Goal: Task Accomplishment & Management: Manage account settings

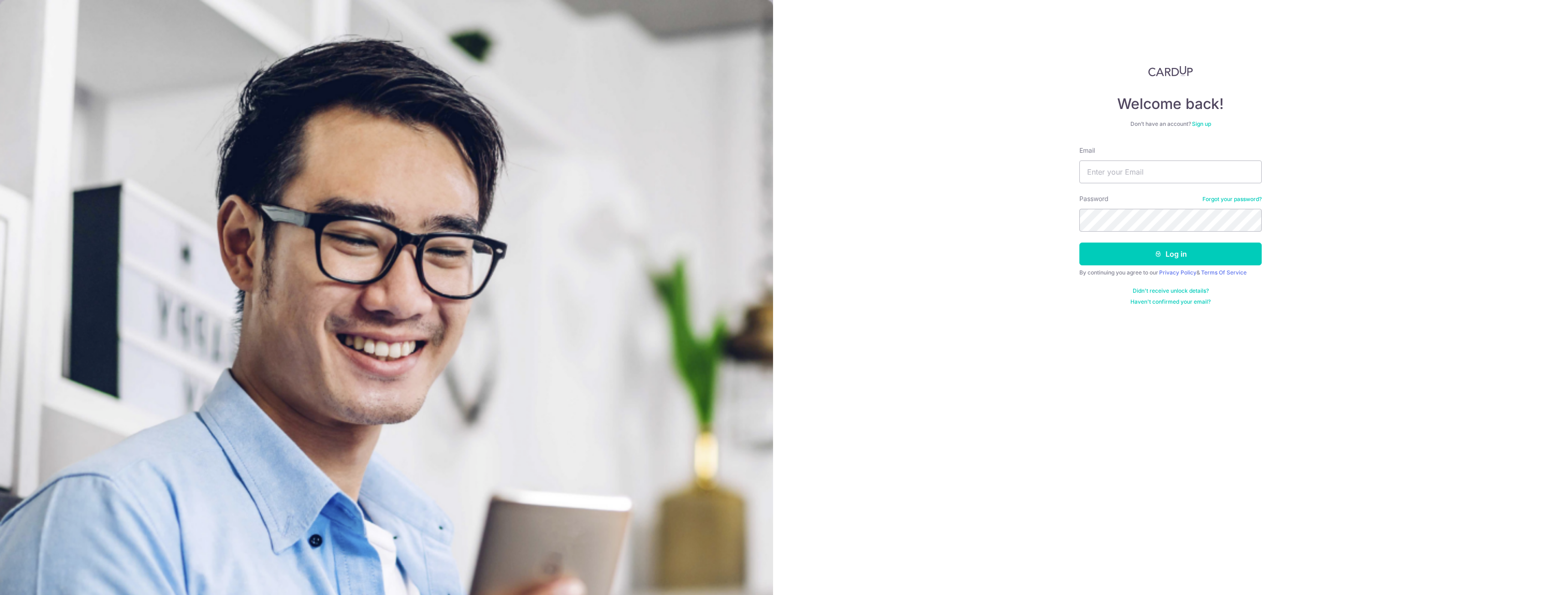
type input "[EMAIL_ADDRESS][DOMAIN_NAME]"
click at [1197, 252] on button "Log in" at bounding box center [1170, 253] width 182 height 23
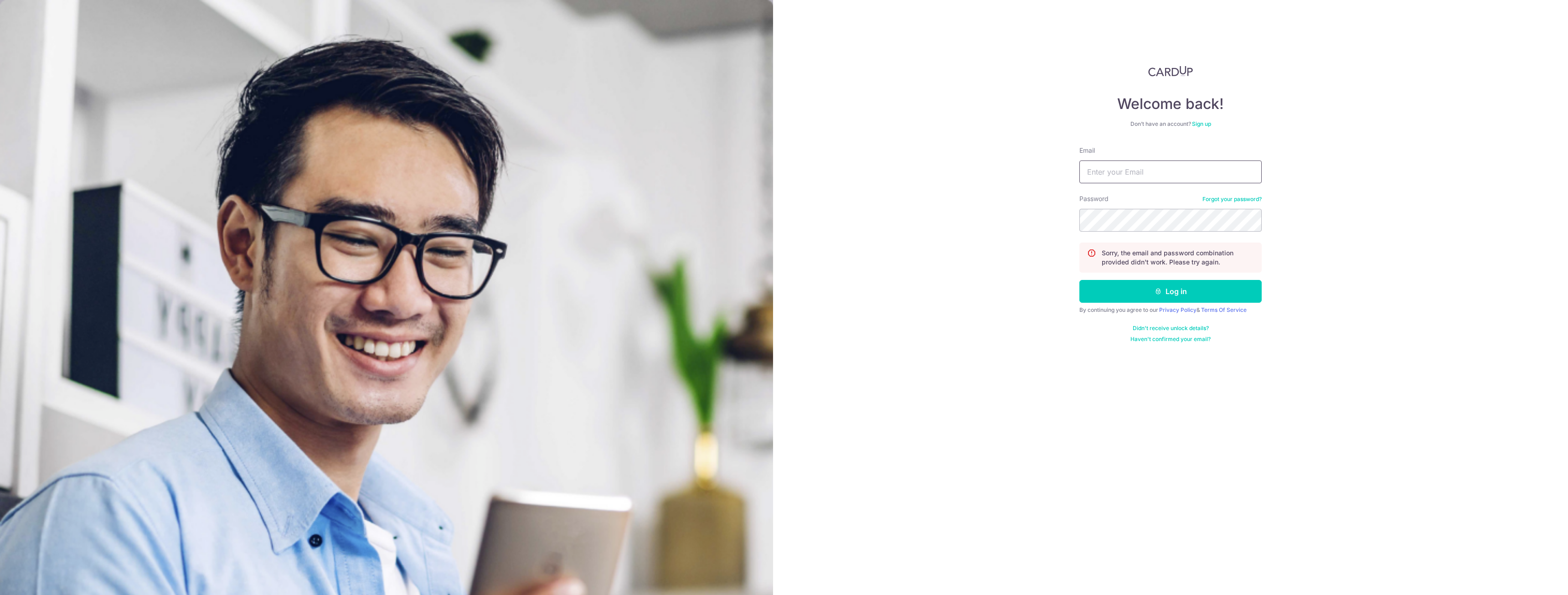
click at [1139, 174] on input "Email" at bounding box center [1170, 171] width 182 height 23
type input "[EMAIL_ADDRESS][DOMAIN_NAME]"
click at [1135, 285] on button "Log in" at bounding box center [1170, 291] width 182 height 23
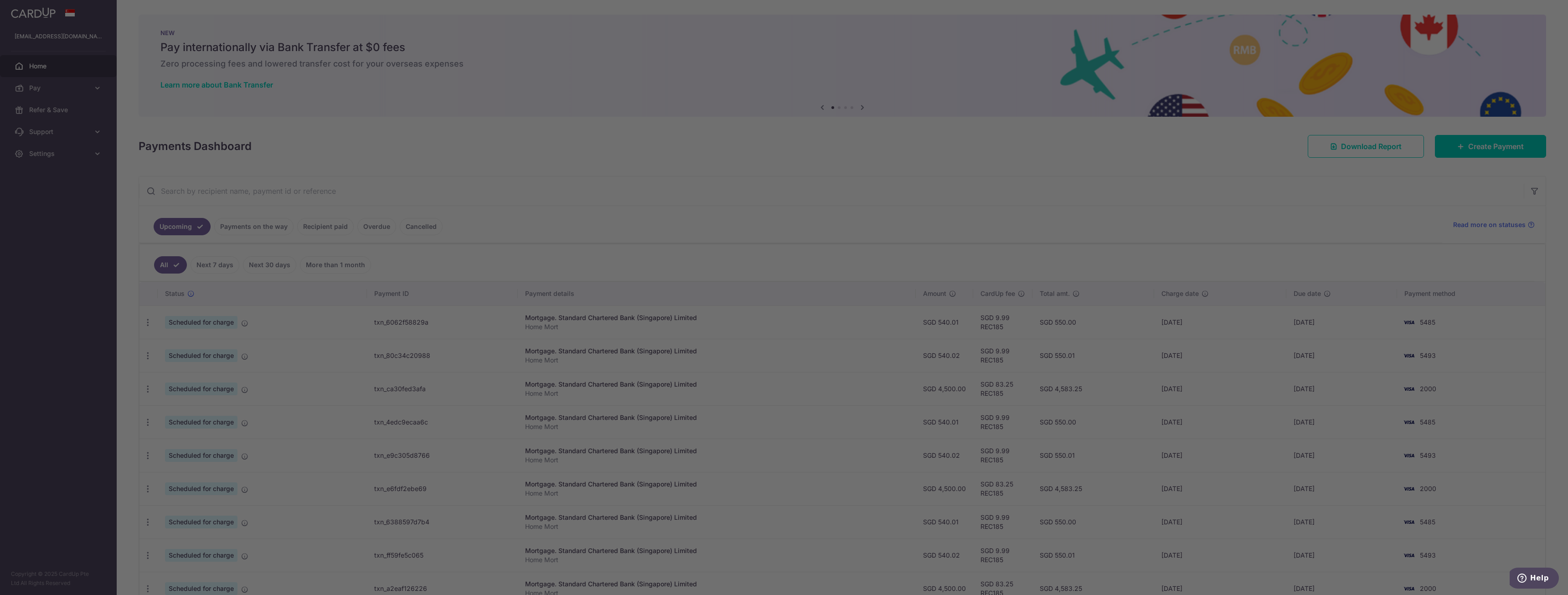
click at [899, 176] on div at bounding box center [791, 300] width 1584 height 601
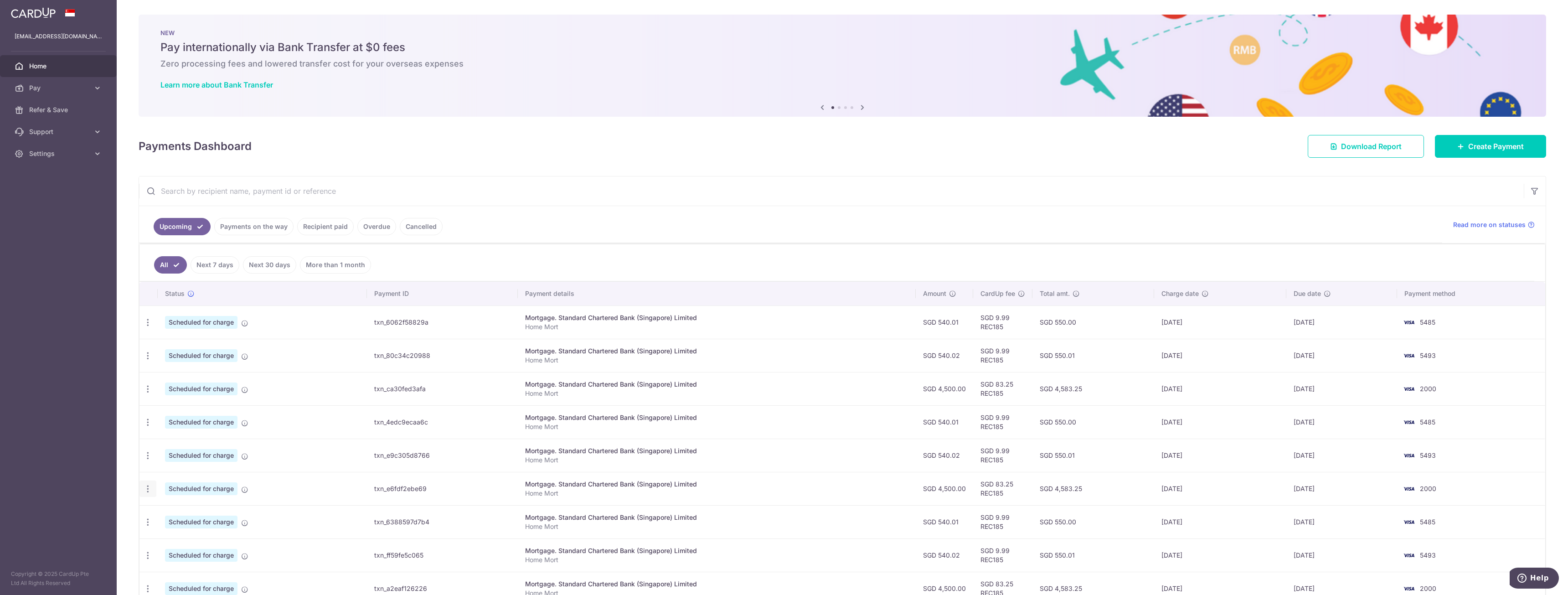
click at [150, 492] on icon "button" at bounding box center [148, 489] width 10 height 10
click at [198, 518] on span "Update payment" at bounding box center [196, 514] width 62 height 11
radio input "true"
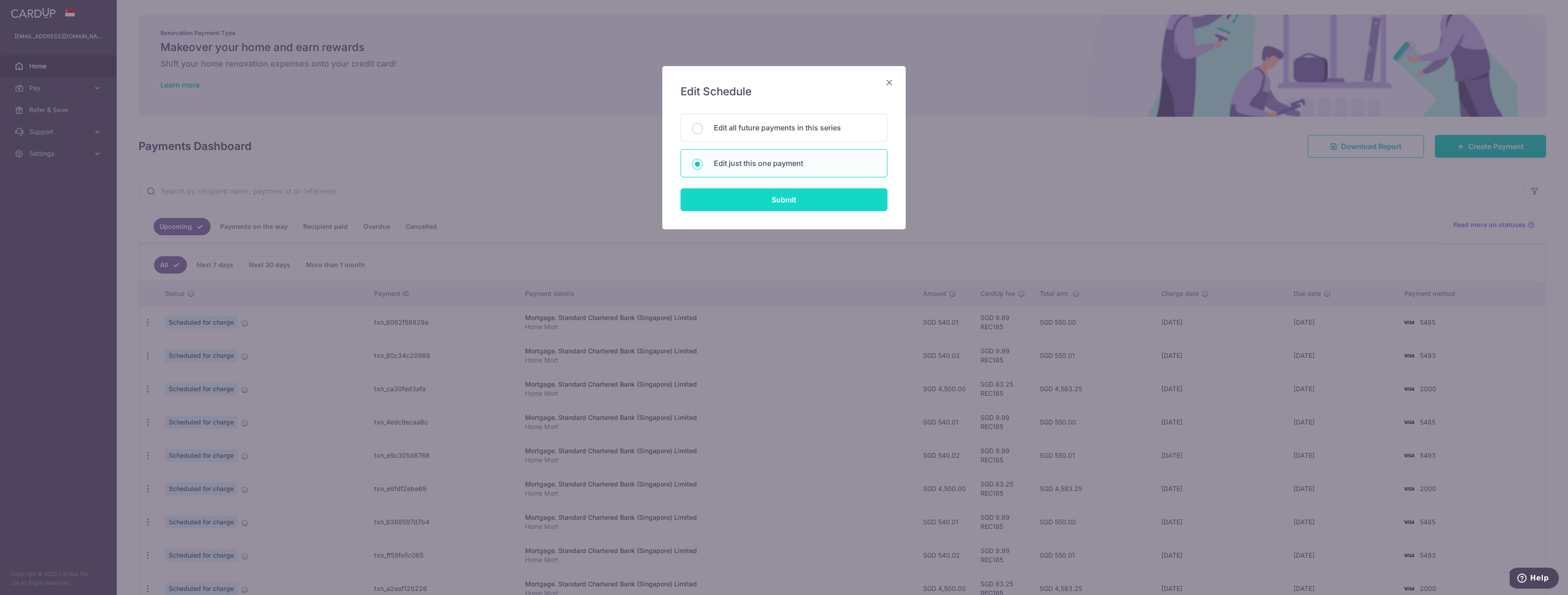
click at [740, 203] on input "Submit" at bounding box center [784, 199] width 207 height 23
radio input "true"
type input "4,500.00"
type input "[DATE]"
type input "Home Mort"
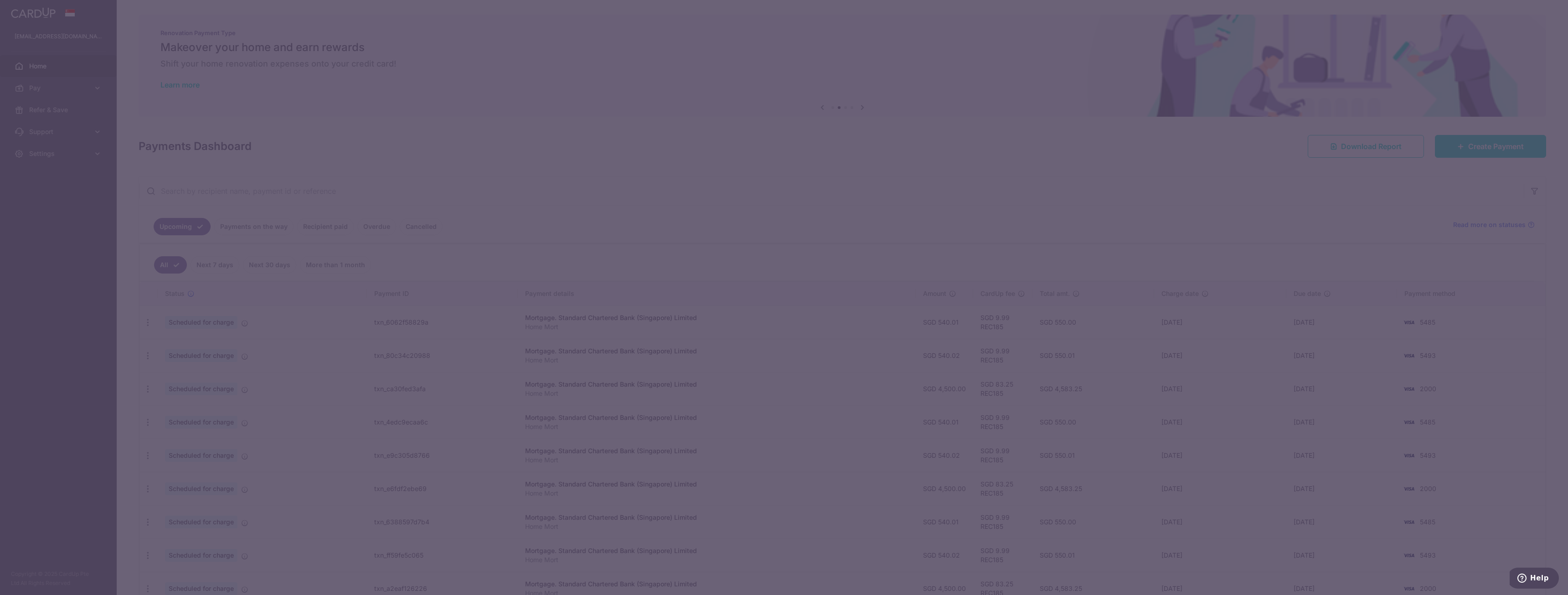
type input "REC185"
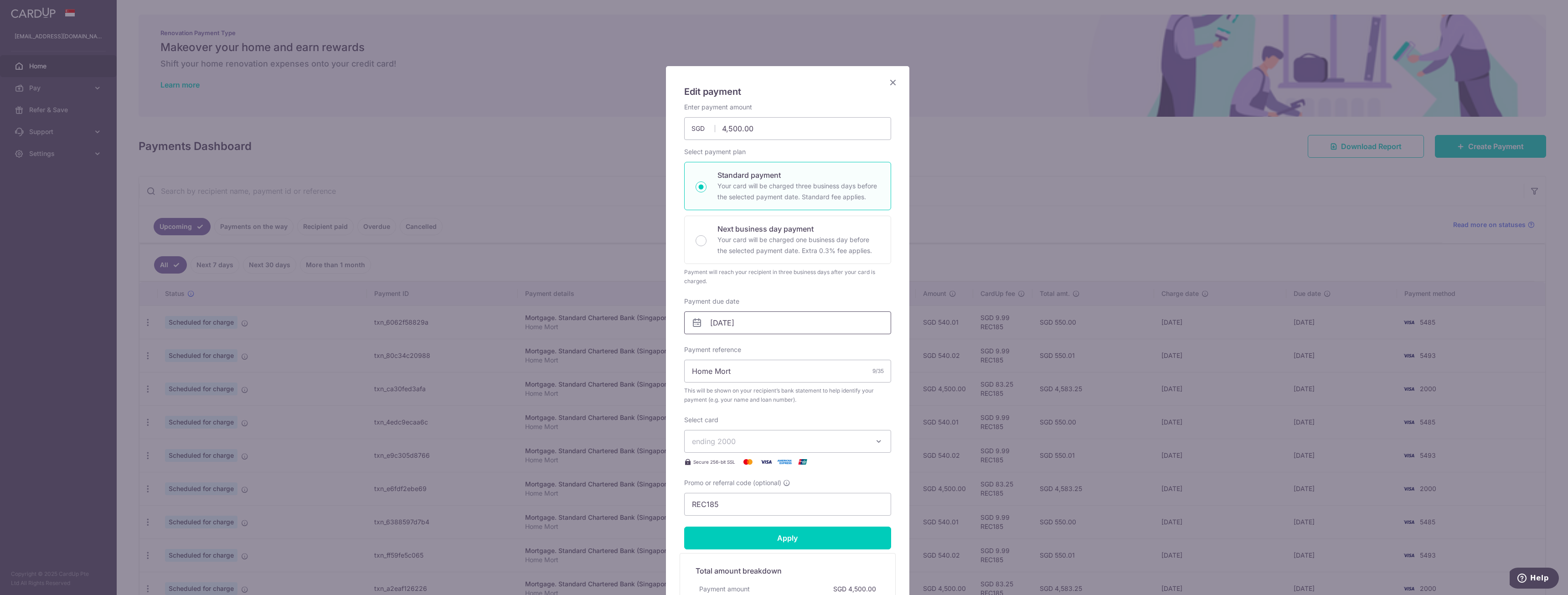
click at [749, 326] on input "[DATE]" at bounding box center [787, 323] width 207 height 23
click at [890, 84] on icon "Close" at bounding box center [892, 82] width 11 height 12
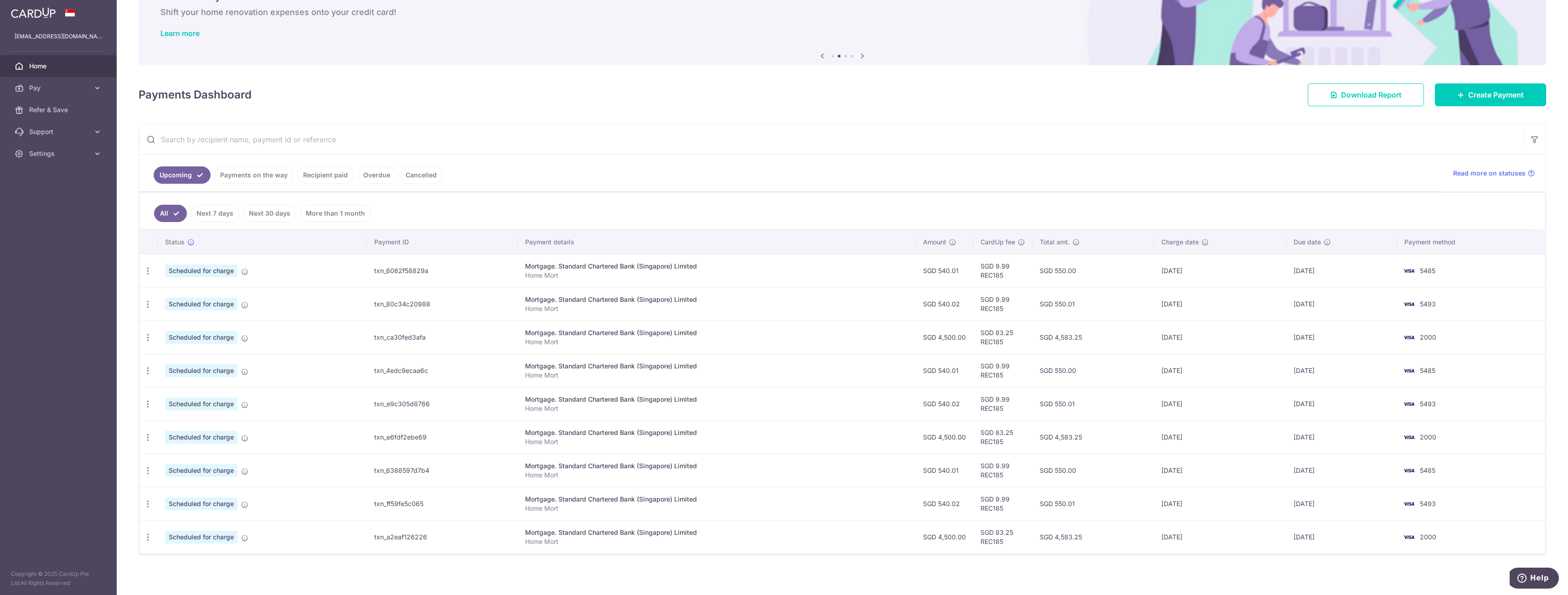
scroll to position [54, 0]
drag, startPoint x: 1017, startPoint y: 428, endPoint x: 996, endPoint y: 430, distance: 21.1
click at [996, 430] on td "SGD 83.25 REC185" at bounding box center [1003, 435] width 59 height 34
copy td "83.25"
click at [763, 428] on div "Mortgage. Standard Chartered Bank (Singapore) Limited" at bounding box center [717, 429] width 384 height 9
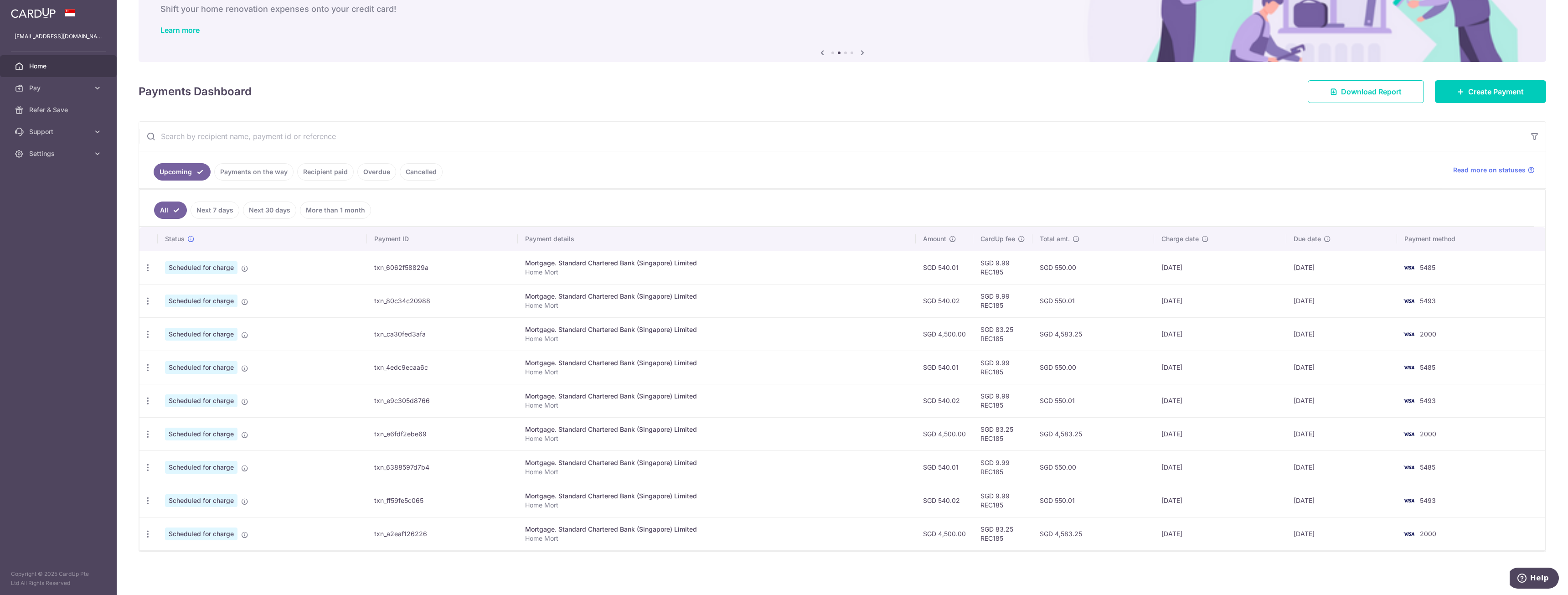
drag, startPoint x: 1112, startPoint y: 431, endPoint x: 304, endPoint y: 418, distance: 808.1
click at [304, 418] on tr "Update payment Cancel payment Upload doc Scheduled for charge txn_e6fdf2ebe69 M…" at bounding box center [842, 435] width 1406 height 34
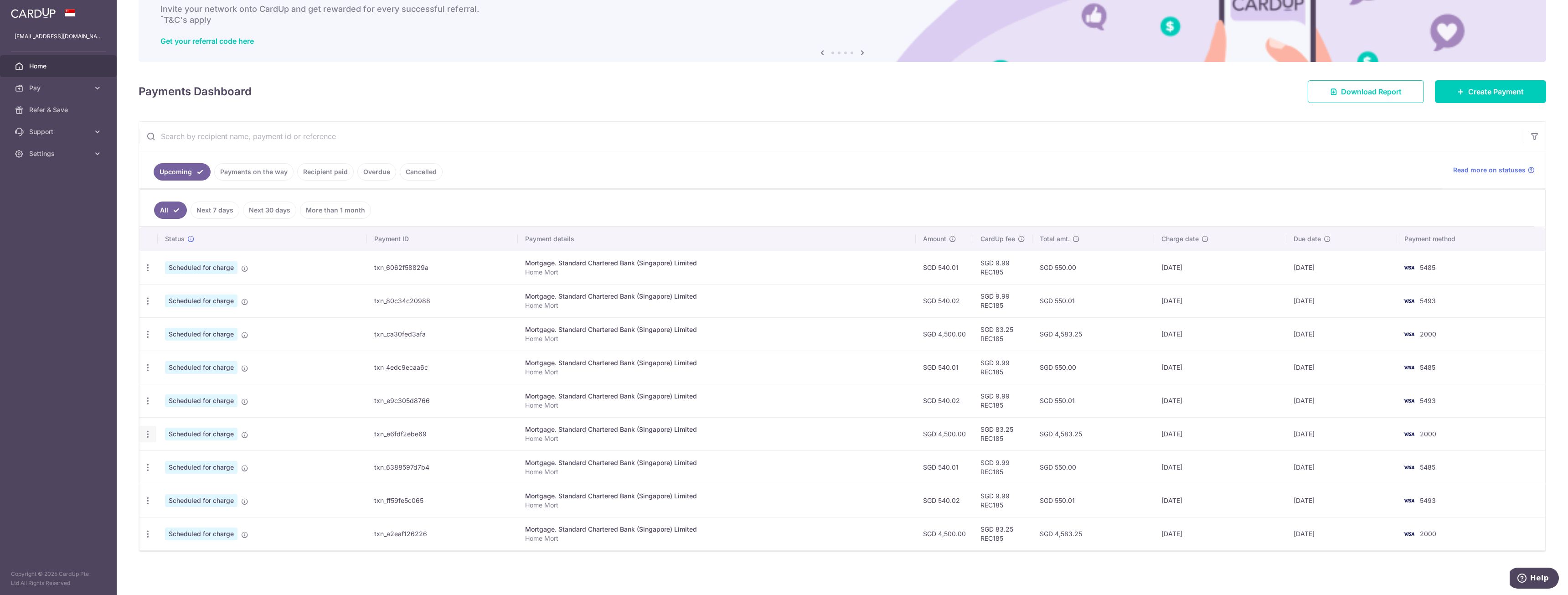
click at [150, 432] on icon "button" at bounding box center [148, 435] width 10 height 10
click at [180, 457] on span "Update payment" at bounding box center [196, 459] width 62 height 11
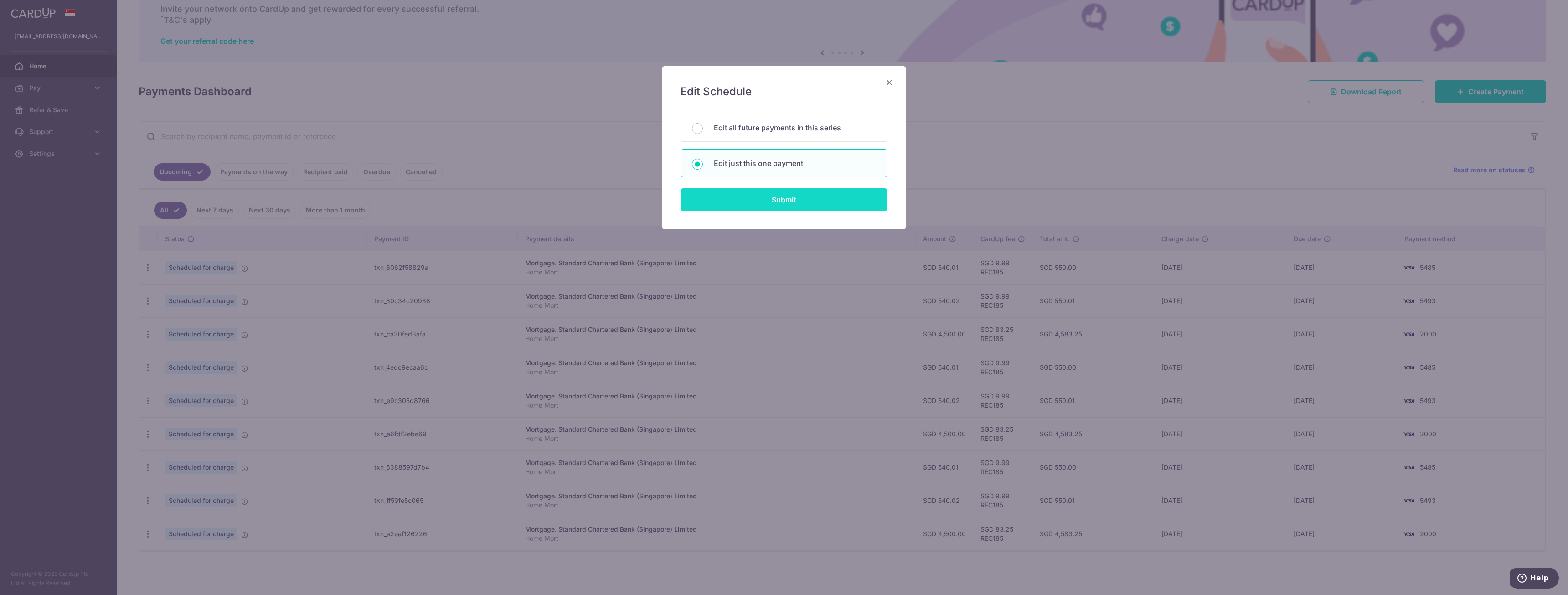
click at [751, 204] on input "Submit" at bounding box center [784, 199] width 207 height 23
radio input "true"
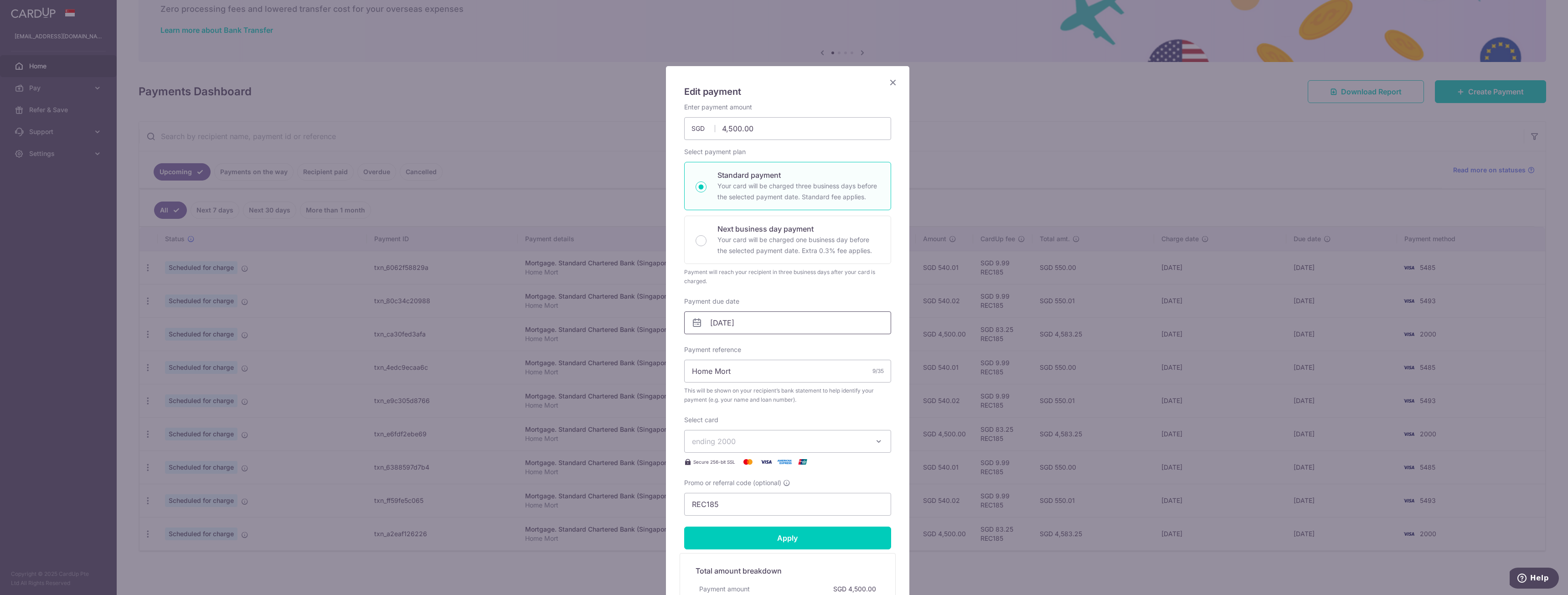
click at [742, 323] on input "[DATE]" at bounding box center [787, 323] width 207 height 23
click at [697, 347] on link "Prev" at bounding box center [697, 347] width 11 height 11
click at [787, 404] on link "12" at bounding box center [790, 406] width 15 height 15
type input "[DATE]"
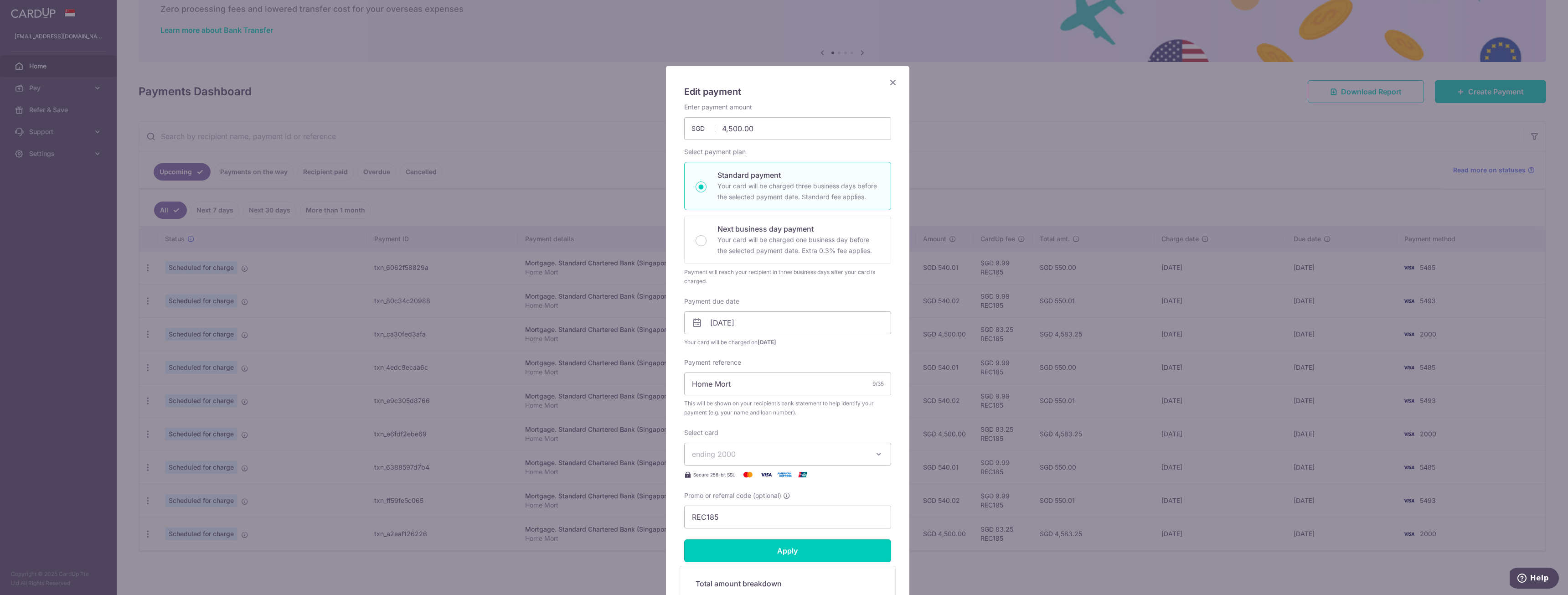
drag, startPoint x: 746, startPoint y: 547, endPoint x: 784, endPoint y: 358, distance: 192.8
click at [782, 363] on form "By clicking apply, you will make changes to all payments to Standard Chartered …" at bounding box center [787, 385] width 207 height 565
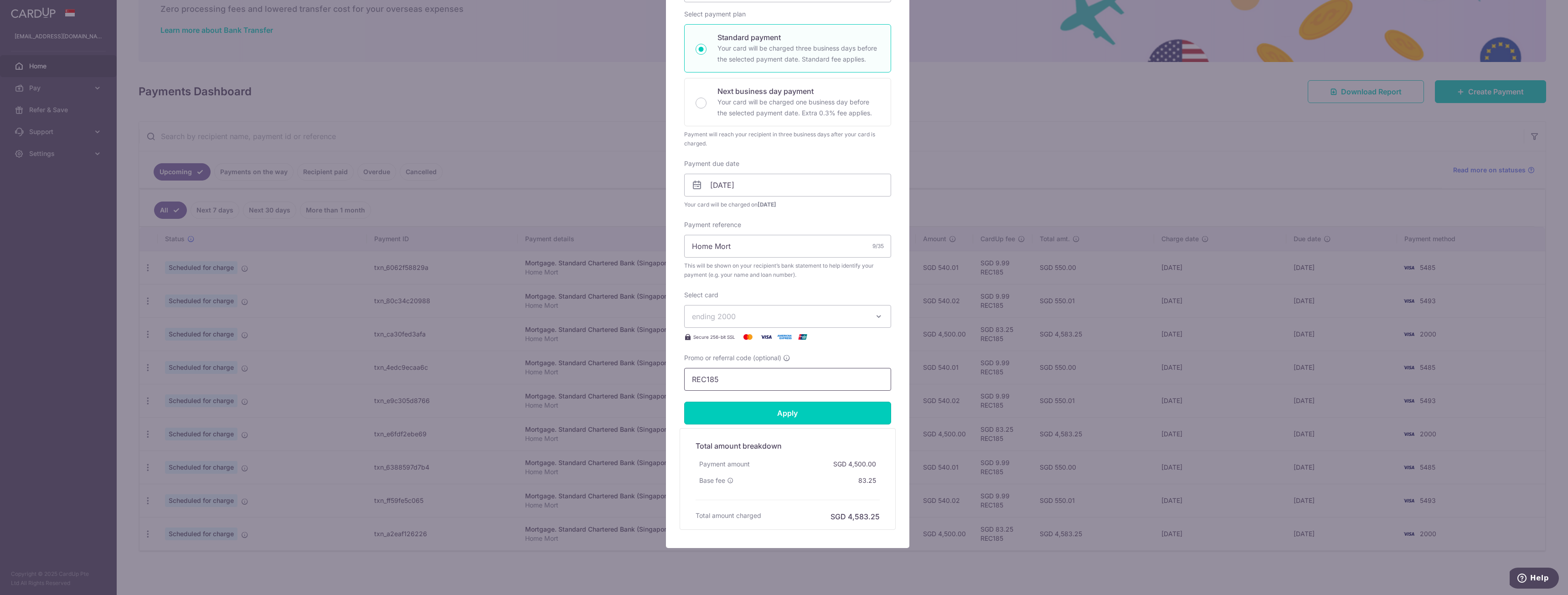
scroll to position [157, 0]
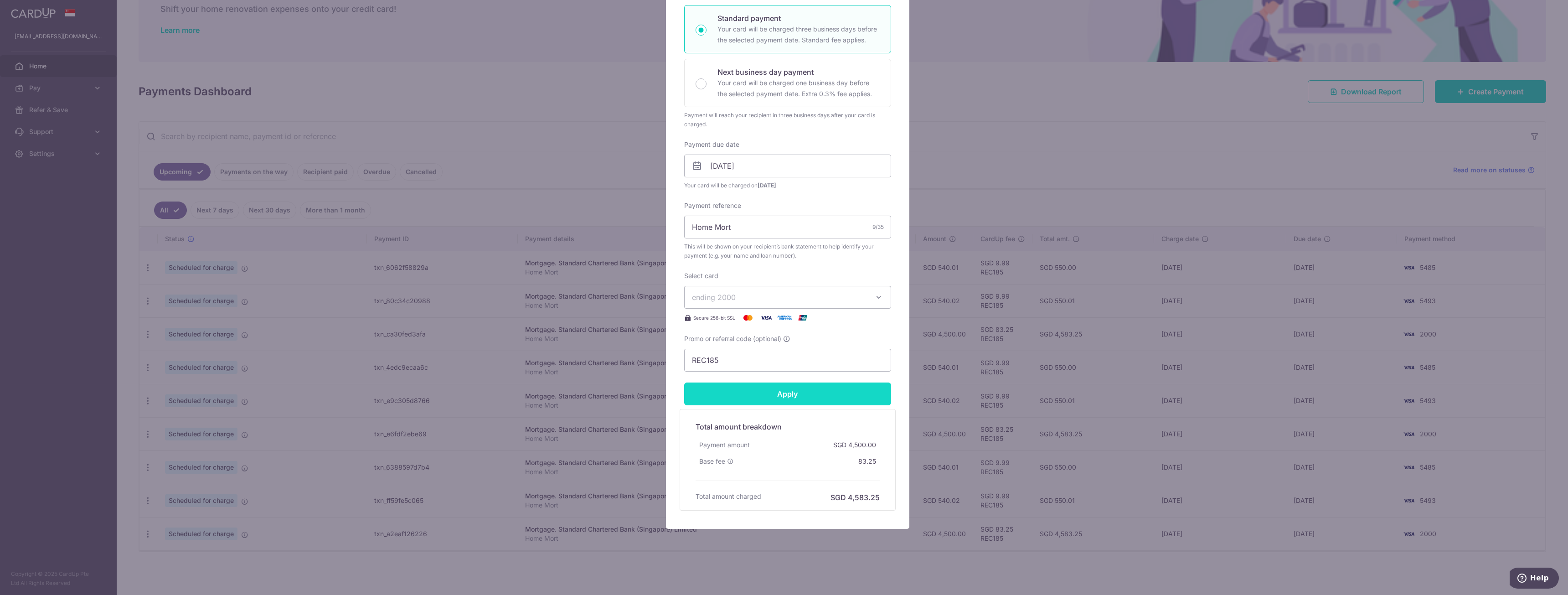
click at [779, 397] on input "Apply" at bounding box center [787, 394] width 207 height 23
type input "Successfully Applied"
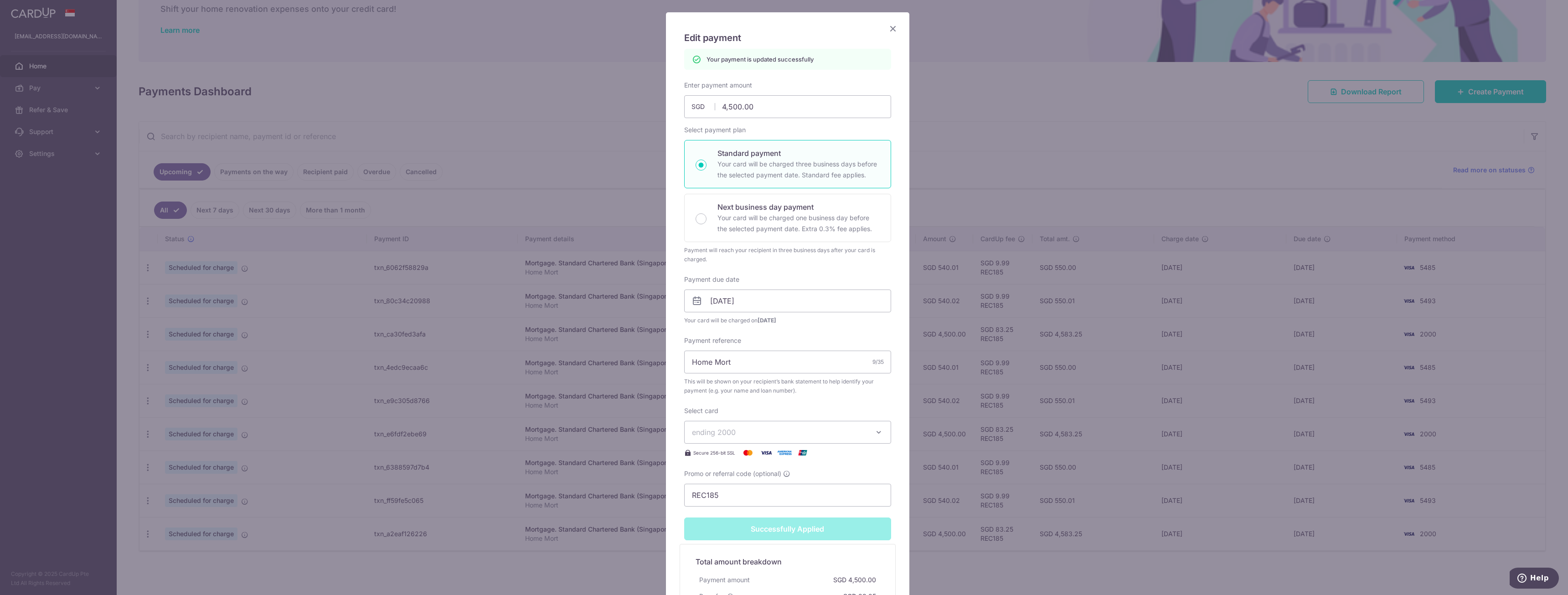
scroll to position [52, 0]
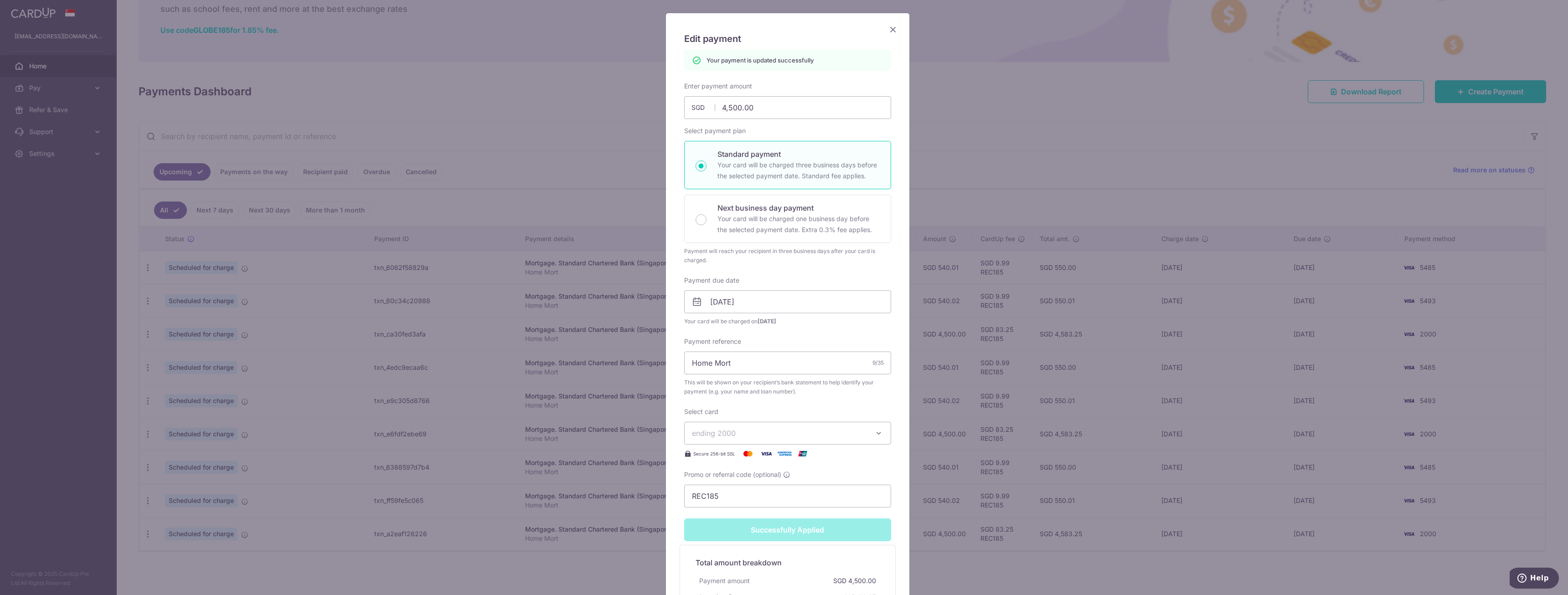
click at [890, 32] on icon "Close" at bounding box center [892, 30] width 11 height 12
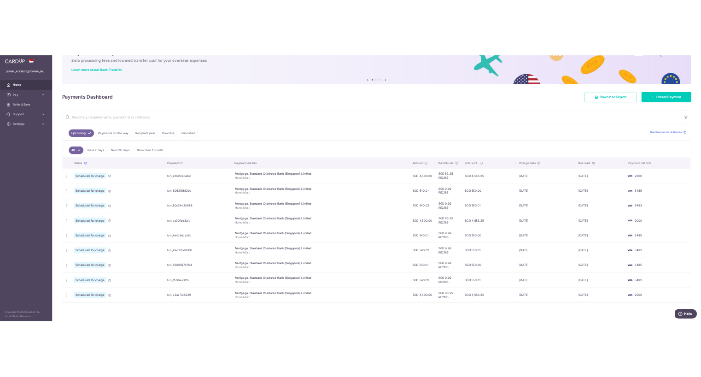
scroll to position [55, 0]
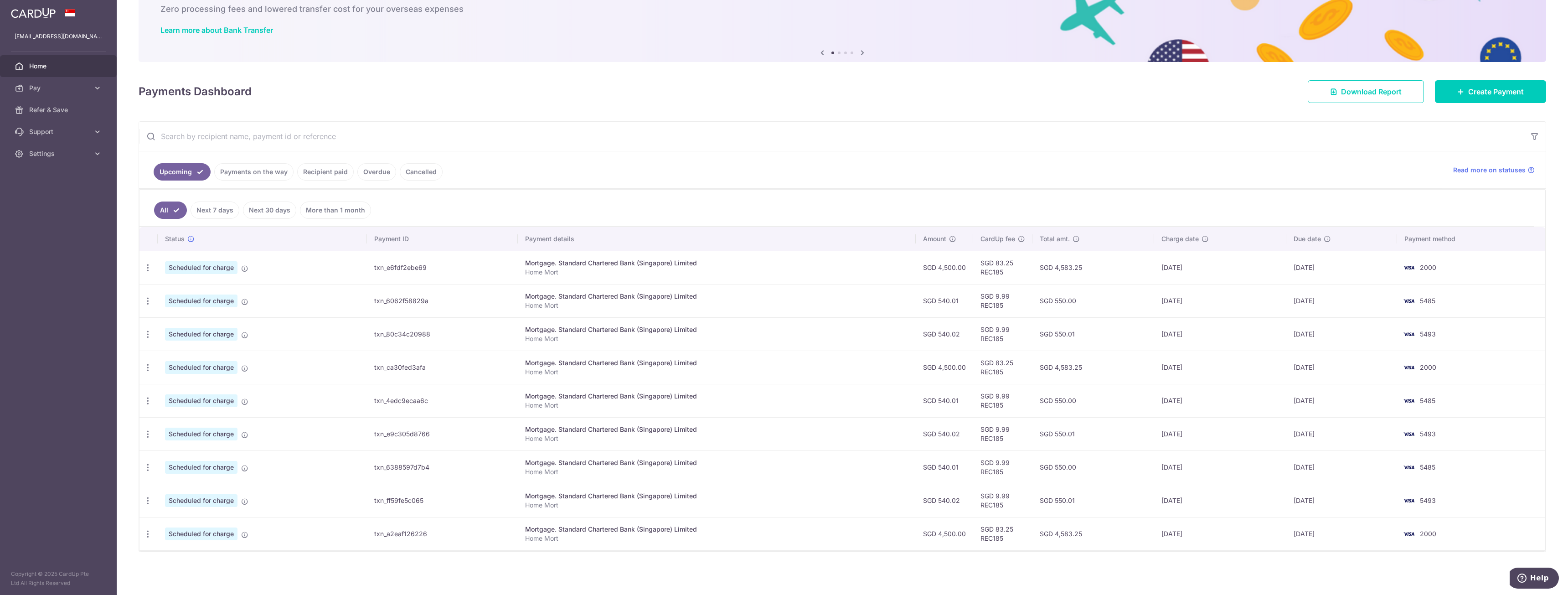
drag, startPoint x: 1005, startPoint y: 297, endPoint x: 996, endPoint y: 297, distance: 9.0
click at [996, 297] on td "SGD 9.99 REC185" at bounding box center [1003, 301] width 59 height 34
